Goal: Task Accomplishment & Management: Manage account settings

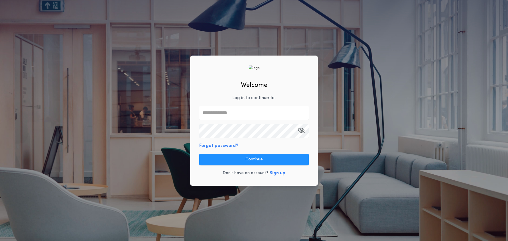
type input "**********"
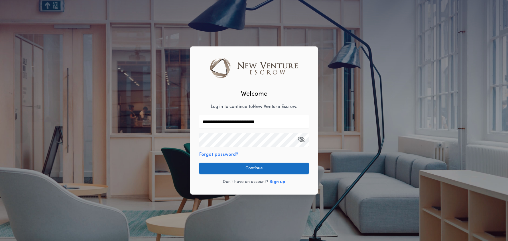
click at [246, 167] on button "Continue" at bounding box center [253, 168] width 109 height 11
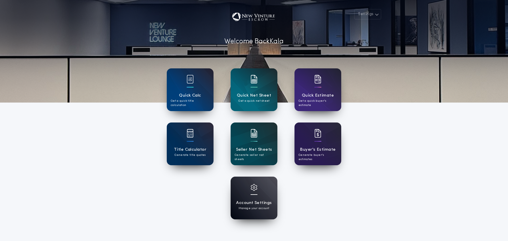
click at [244, 202] on h1 "Account Settings" at bounding box center [254, 203] width 36 height 7
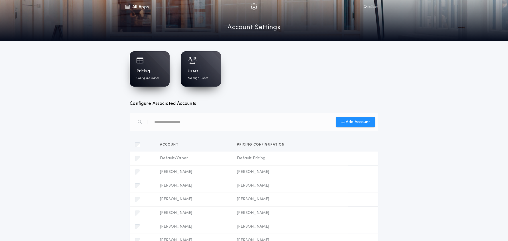
click at [145, 63] on div at bounding box center [149, 60] width 26 height 7
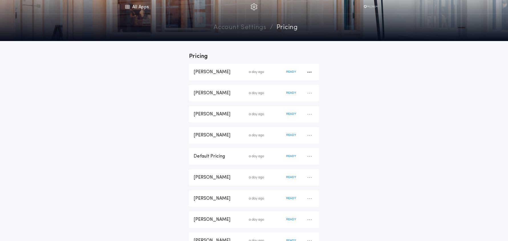
click at [224, 71] on div "[PERSON_NAME]" at bounding box center [220, 72] width 55 height 6
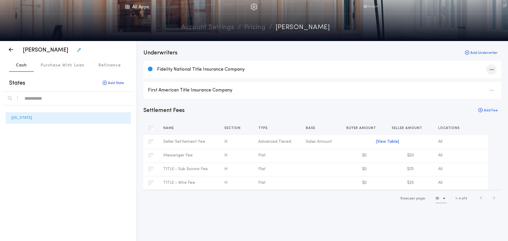
click at [493, 70] on icon "button" at bounding box center [491, 70] width 4 height 0
click at [220, 72] on div "Fidelity National Title Insurance Company" at bounding box center [326, 69] width 339 height 6
